Goal: Task Accomplishment & Management: Use online tool/utility

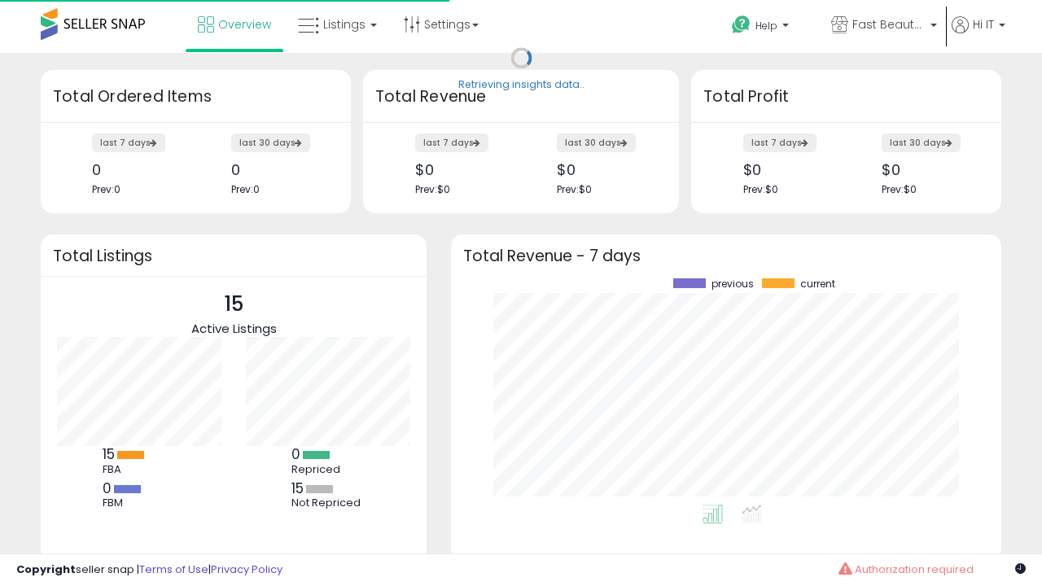
scroll to position [226, 518]
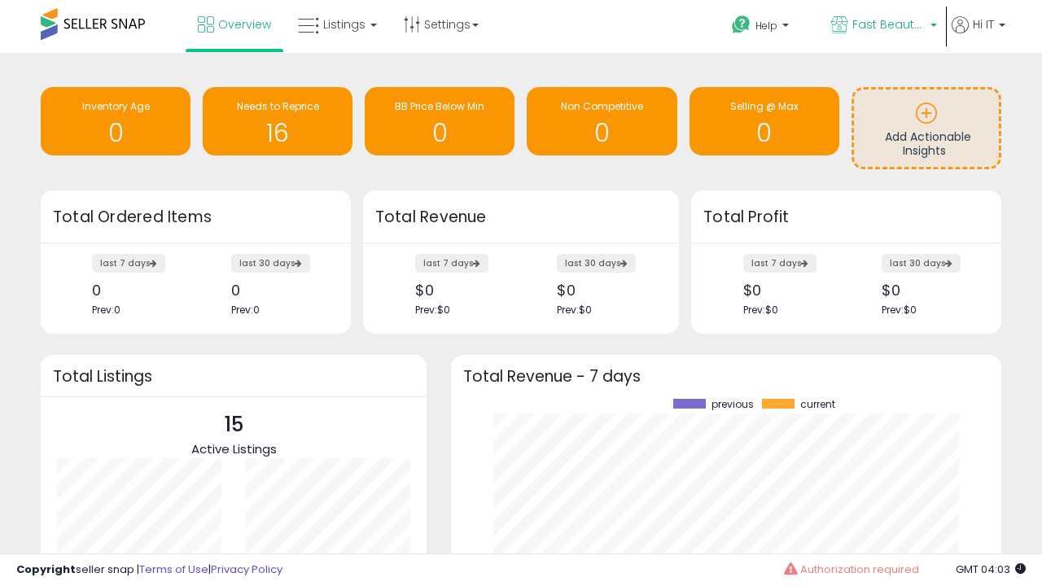
click at [882, 26] on span "Fast Beauty ([GEOGRAPHIC_DATA])" at bounding box center [888, 24] width 73 height 16
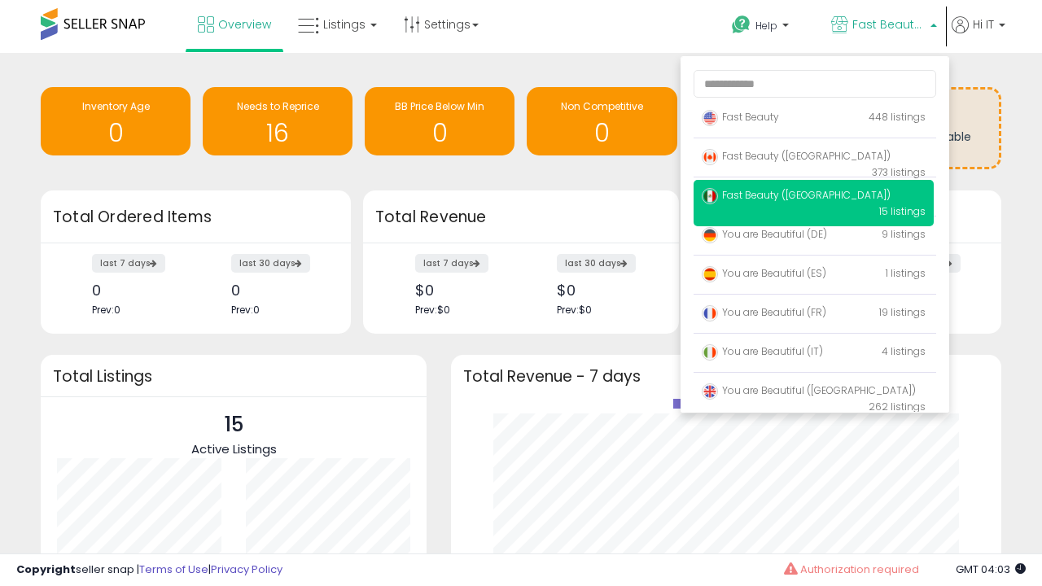
click at [813, 120] on p "Fast Beauty 448 listings" at bounding box center [814, 118] width 240 height 33
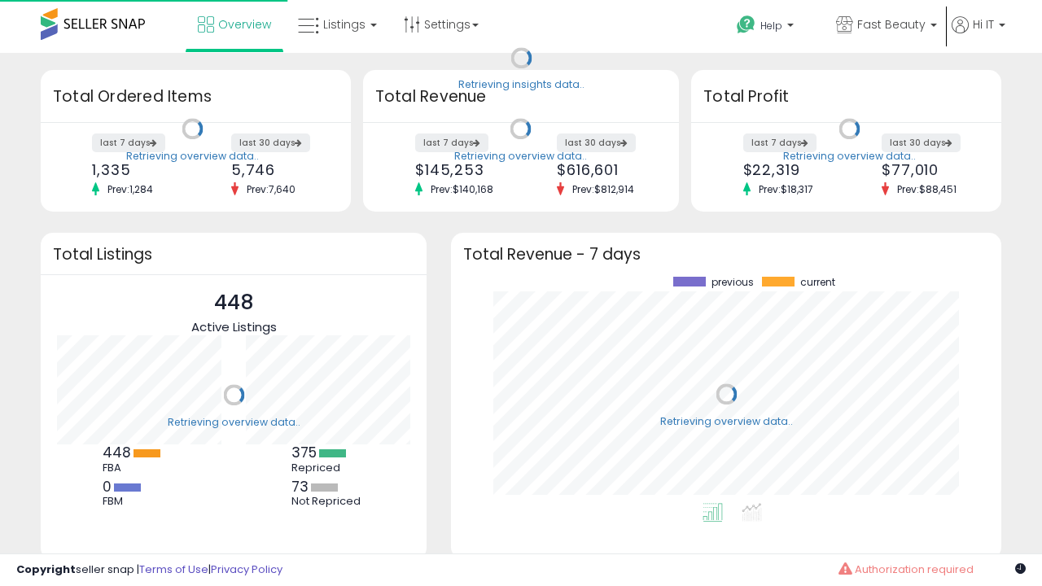
scroll to position [226, 518]
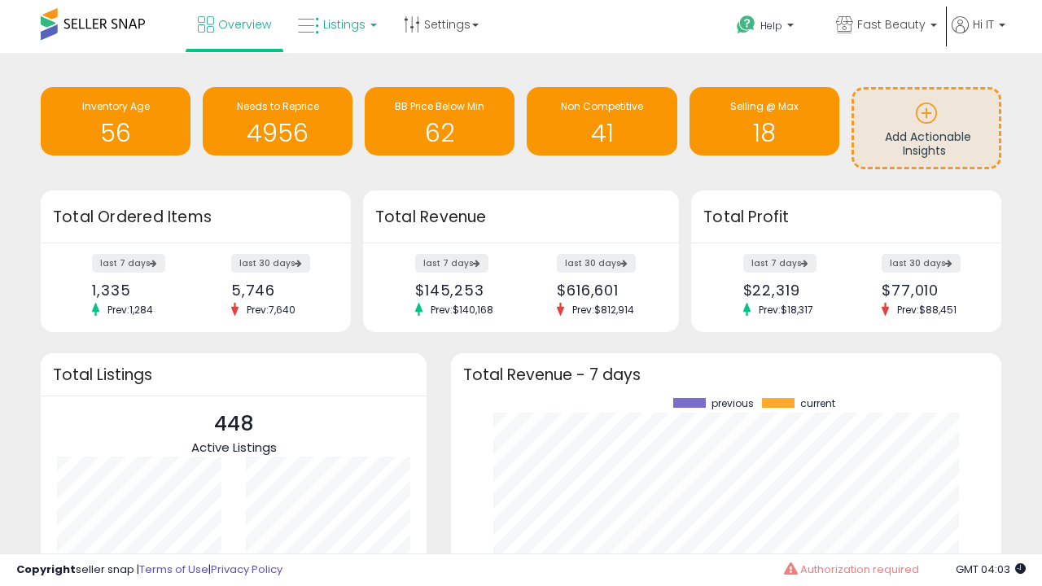
click at [335, 24] on span "Listings" at bounding box center [344, 24] width 42 height 16
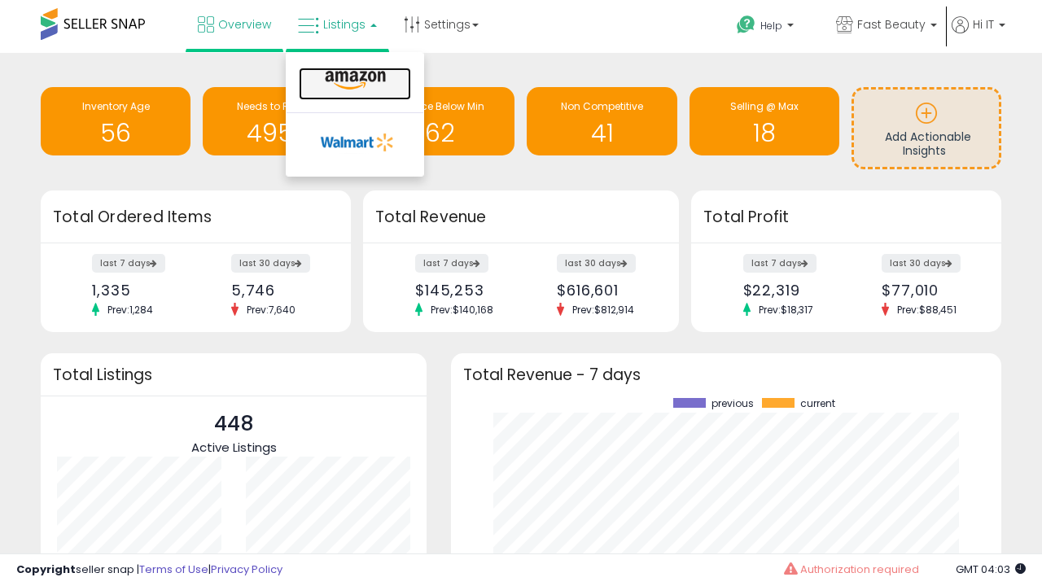
click at [353, 81] on icon at bounding box center [355, 80] width 71 height 21
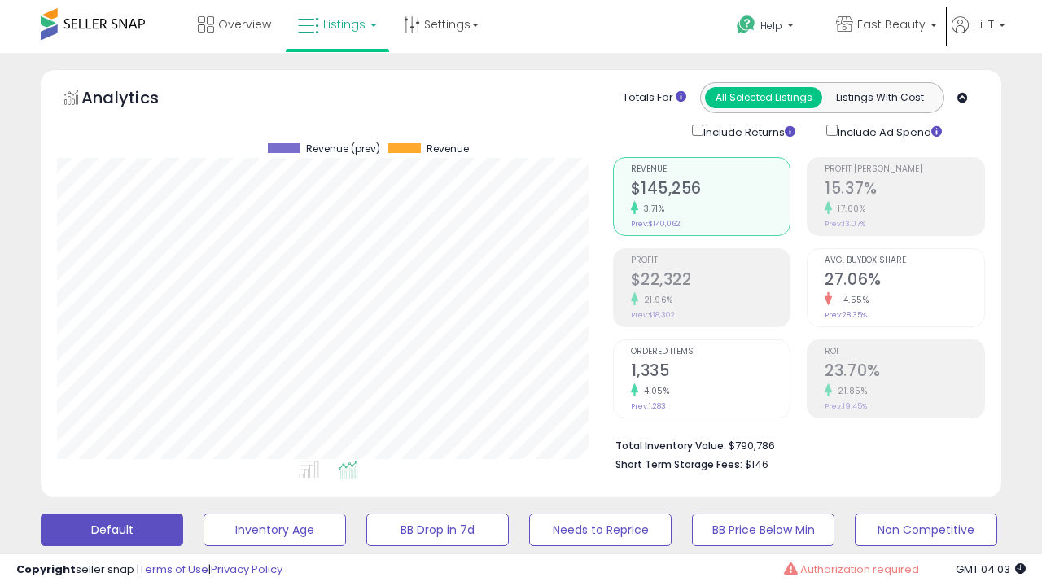
scroll to position [443, 0]
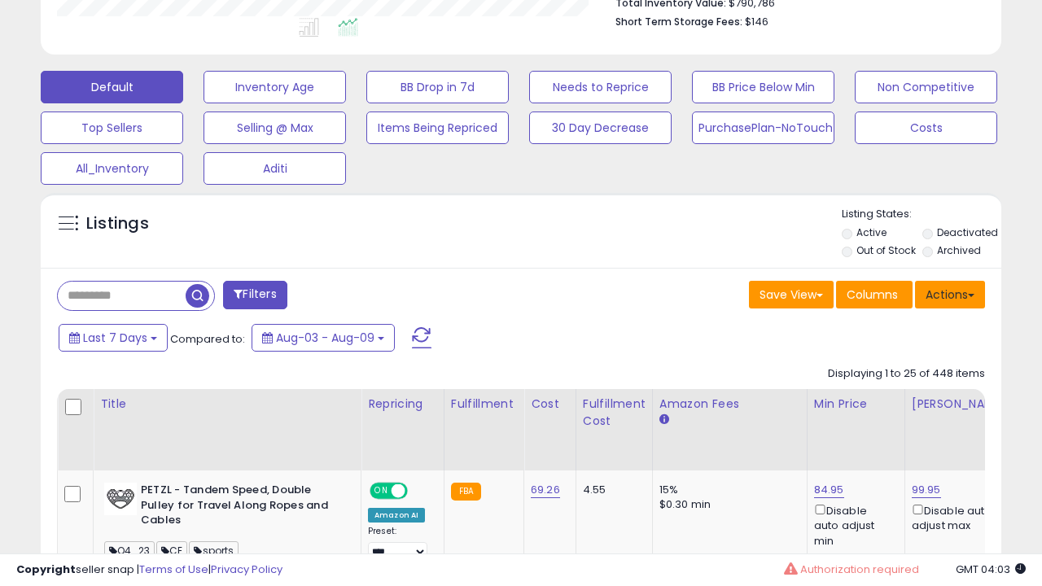
click at [950, 293] on button "Actions" at bounding box center [950, 295] width 70 height 28
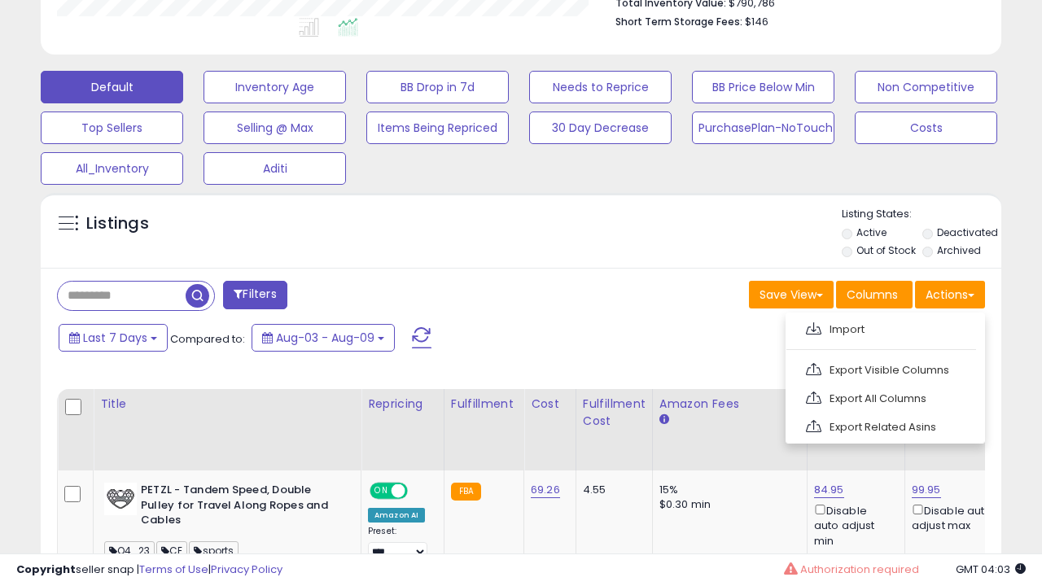
click at [813, 326] on span at bounding box center [813, 328] width 15 height 12
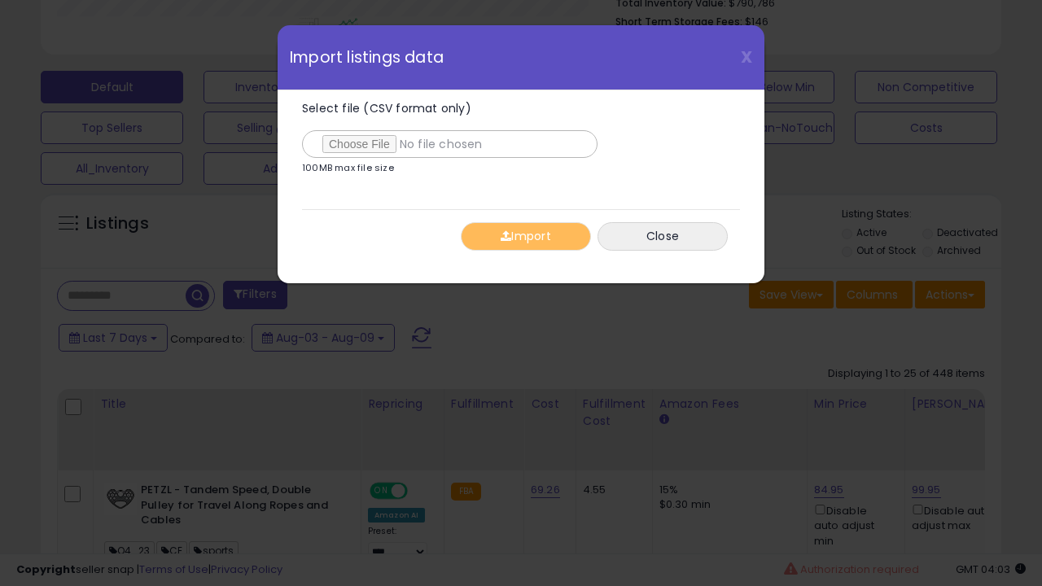
type input "**********"
click at [525, 236] on button "Import" at bounding box center [526, 236] width 130 height 28
